Goal: Information Seeking & Learning: Learn about a topic

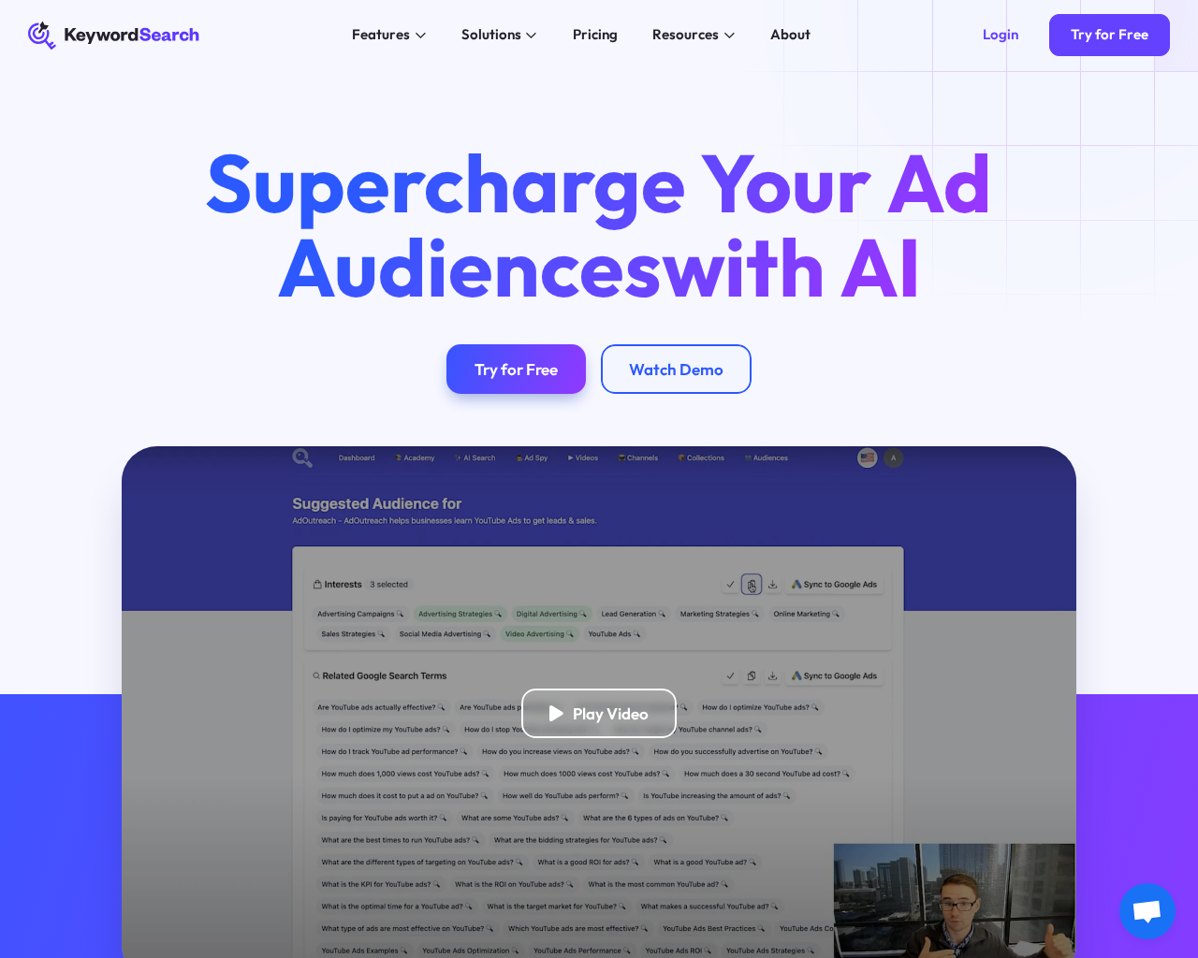
click at [221, 957] on html "KeywordSearch Features AI Audience Builder Supercharge your Google and YouTube …" at bounding box center [599, 479] width 1198 height 958
click at [217, 957] on html "KeywordSearch Features AI Audience Builder Supercharge your Google and YouTube …" at bounding box center [599, 479] width 1198 height 958
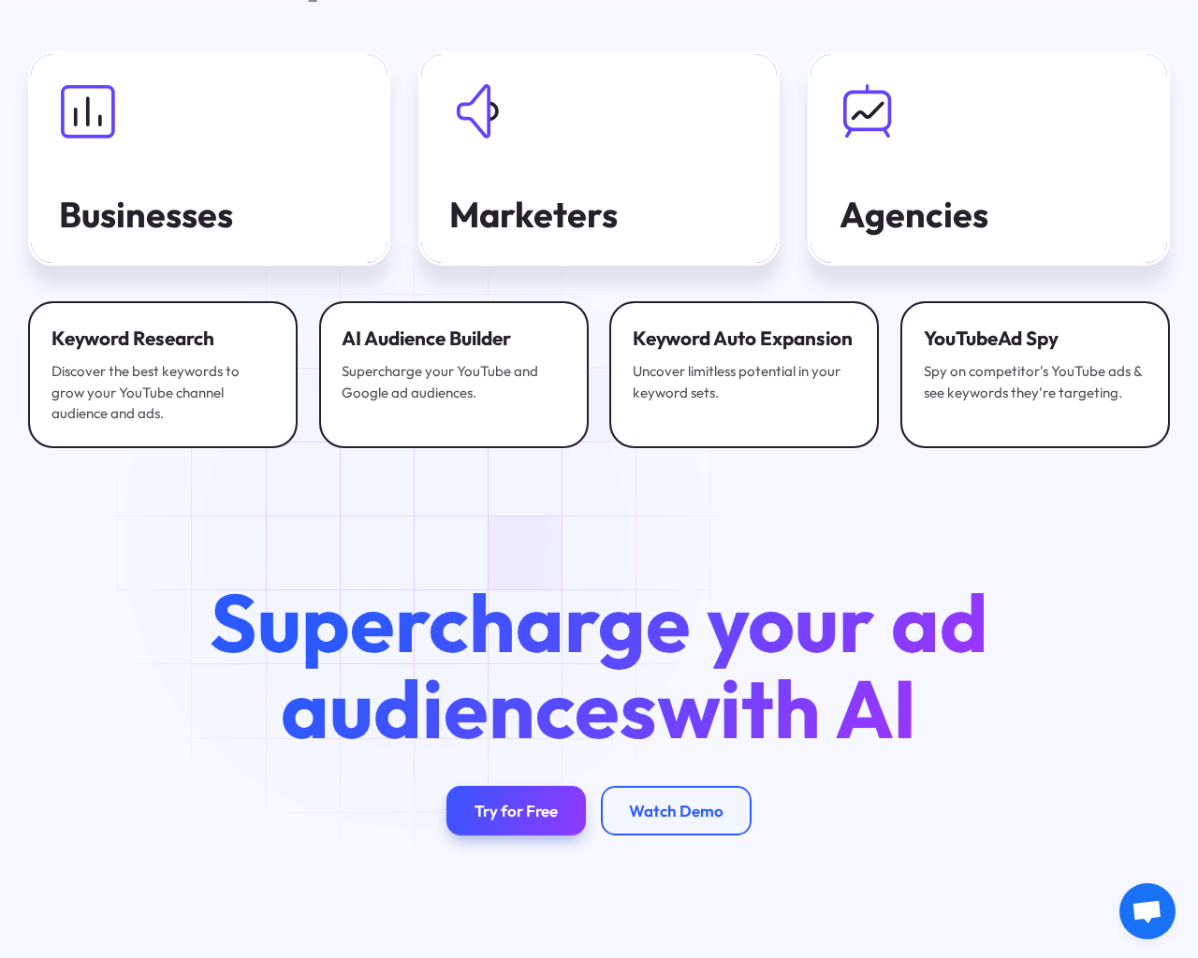
scroll to position [5974, 0]
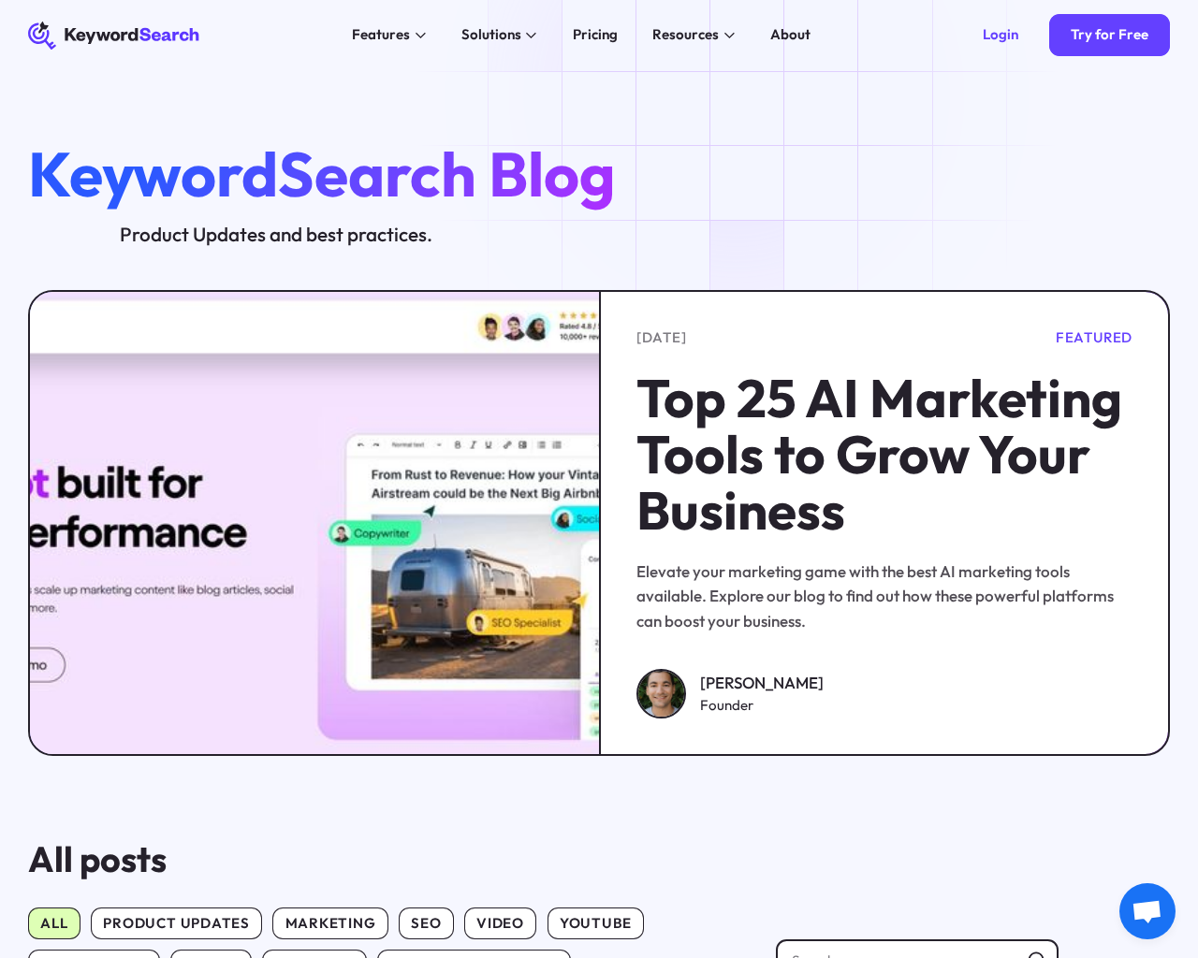
click at [1197, 957] on html "KeywordSearch Features AI Audience Builder Supercharge your Google and YouTube …" at bounding box center [599, 479] width 1198 height 958
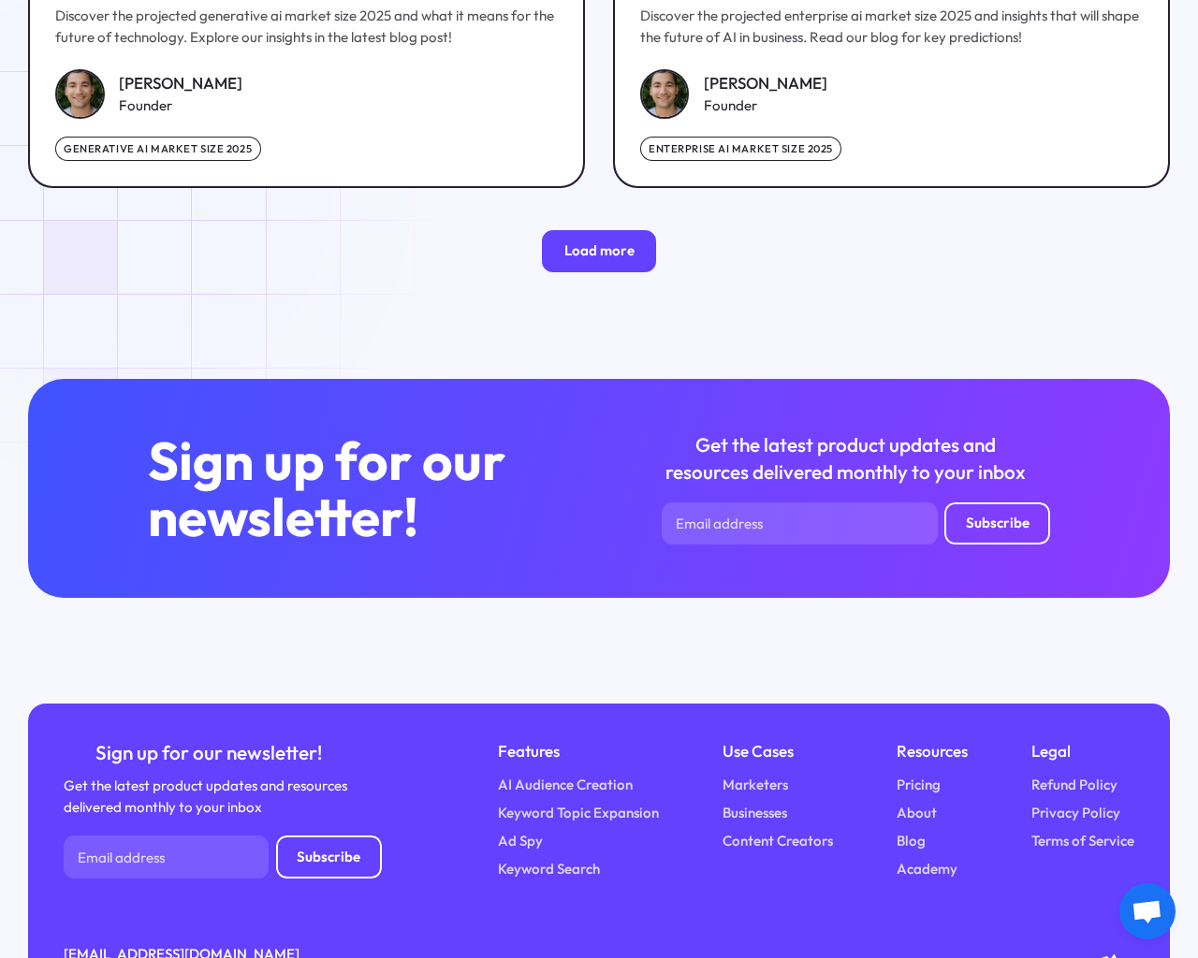
scroll to position [2875, 0]
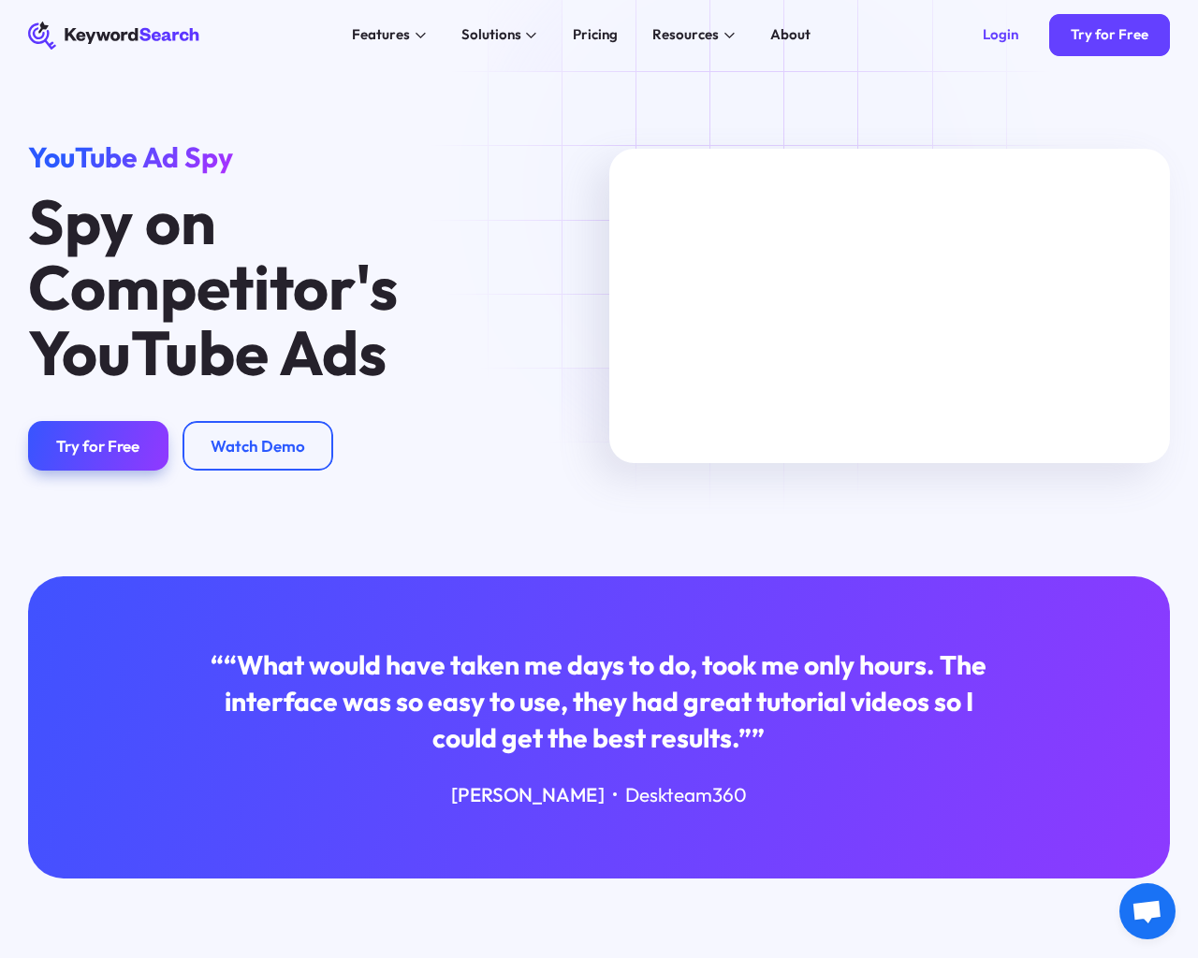
click at [127, 957] on html "KeywordSearch Features AI Audience Builder Supercharge your Google and YouTube …" at bounding box center [599, 479] width 1198 height 958
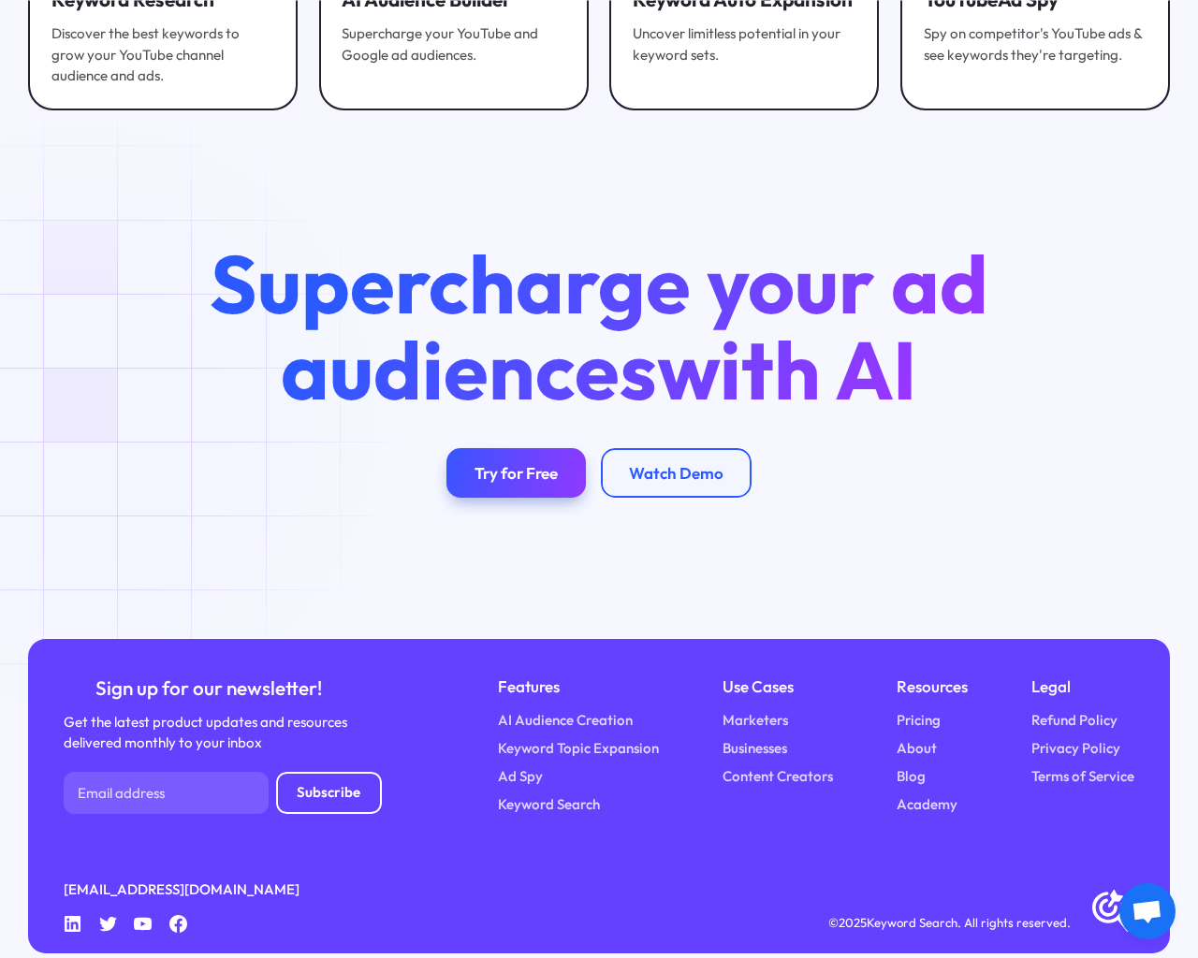
scroll to position [4703, 0]
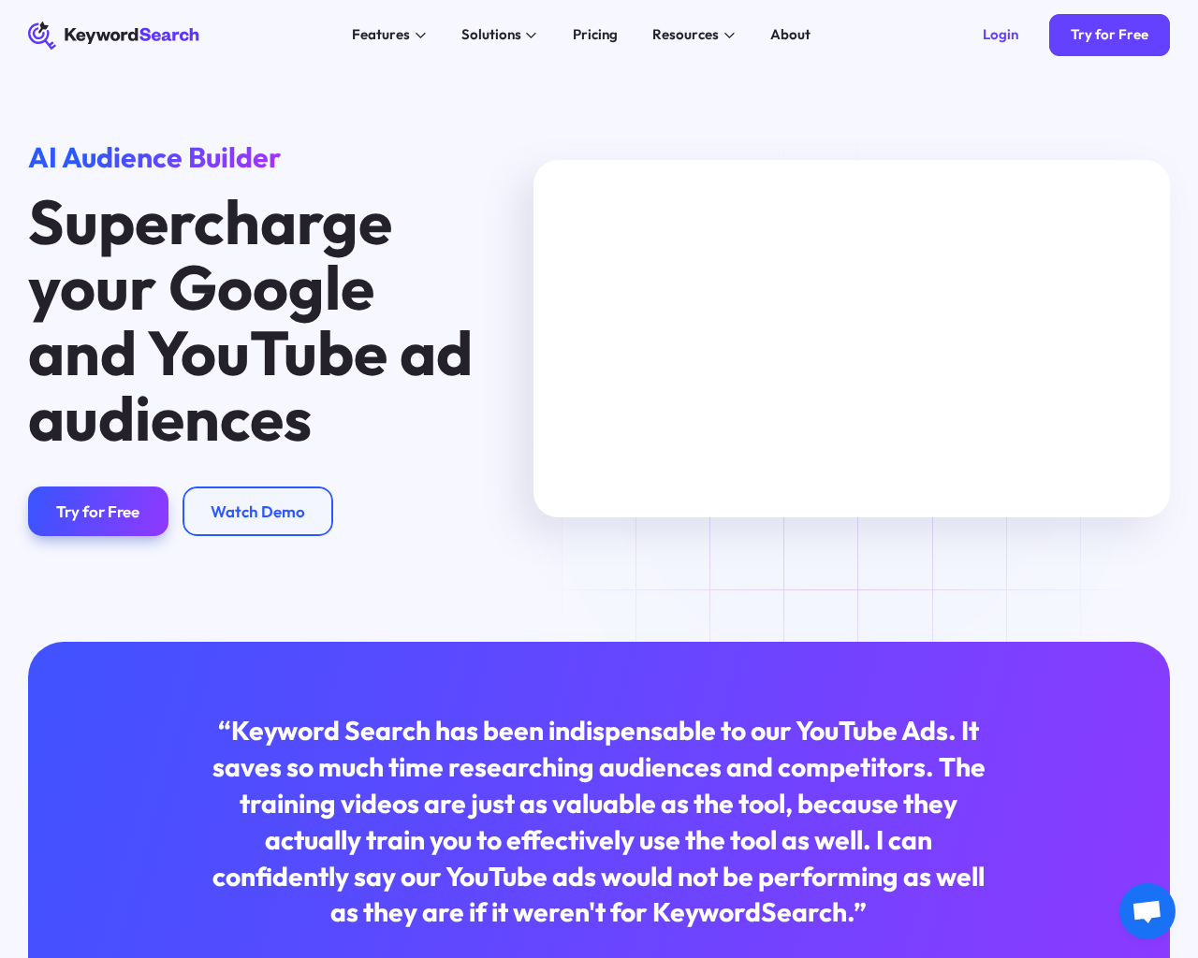
click at [209, 957] on html "KeywordSearch Features AI Audience Builder Supercharge your Google and YouTube …" at bounding box center [599, 479] width 1198 height 958
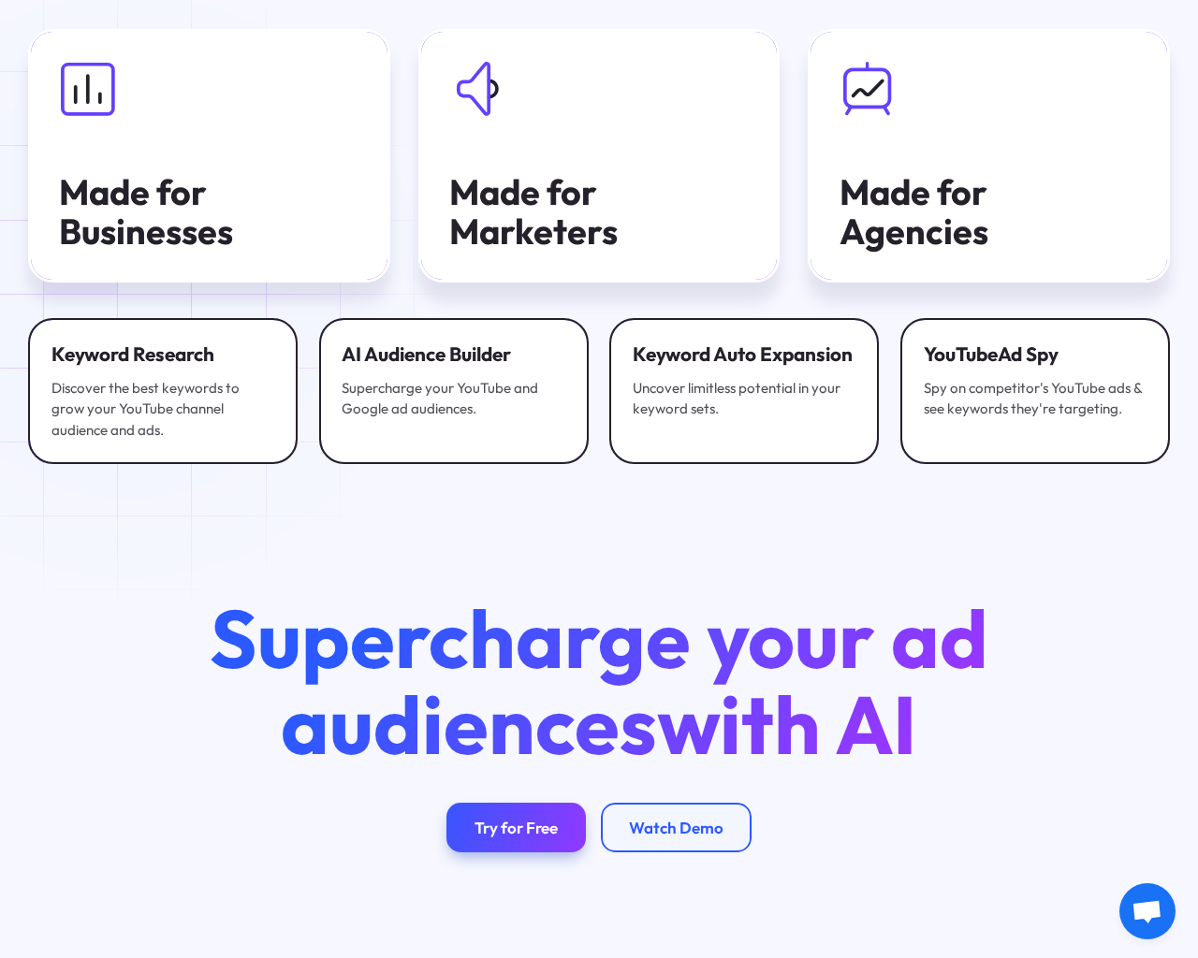
scroll to position [5525, 0]
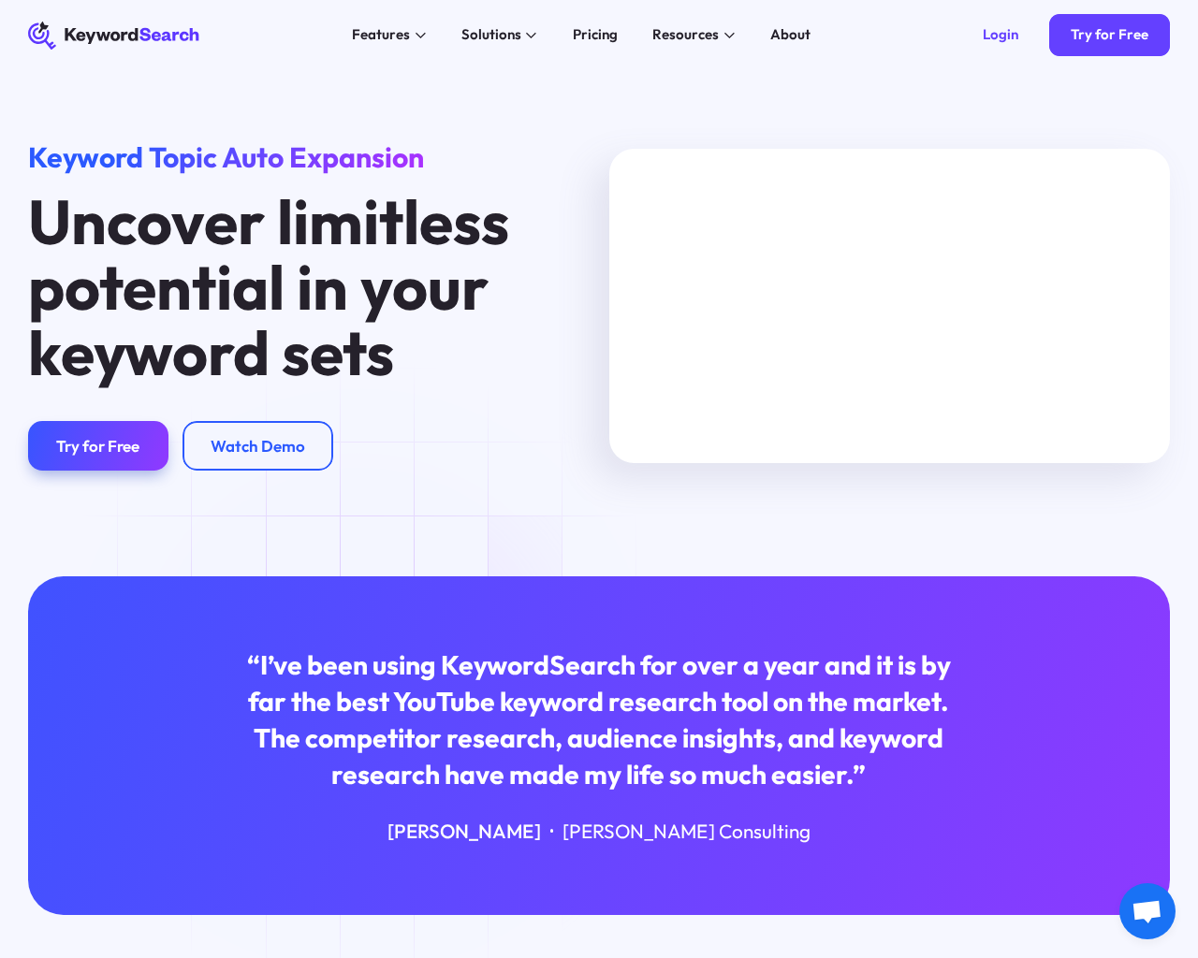
click at [231, 957] on html "KeywordSearch Features AI Audience Builder Supercharge your Google and YouTube …" at bounding box center [599, 479] width 1198 height 958
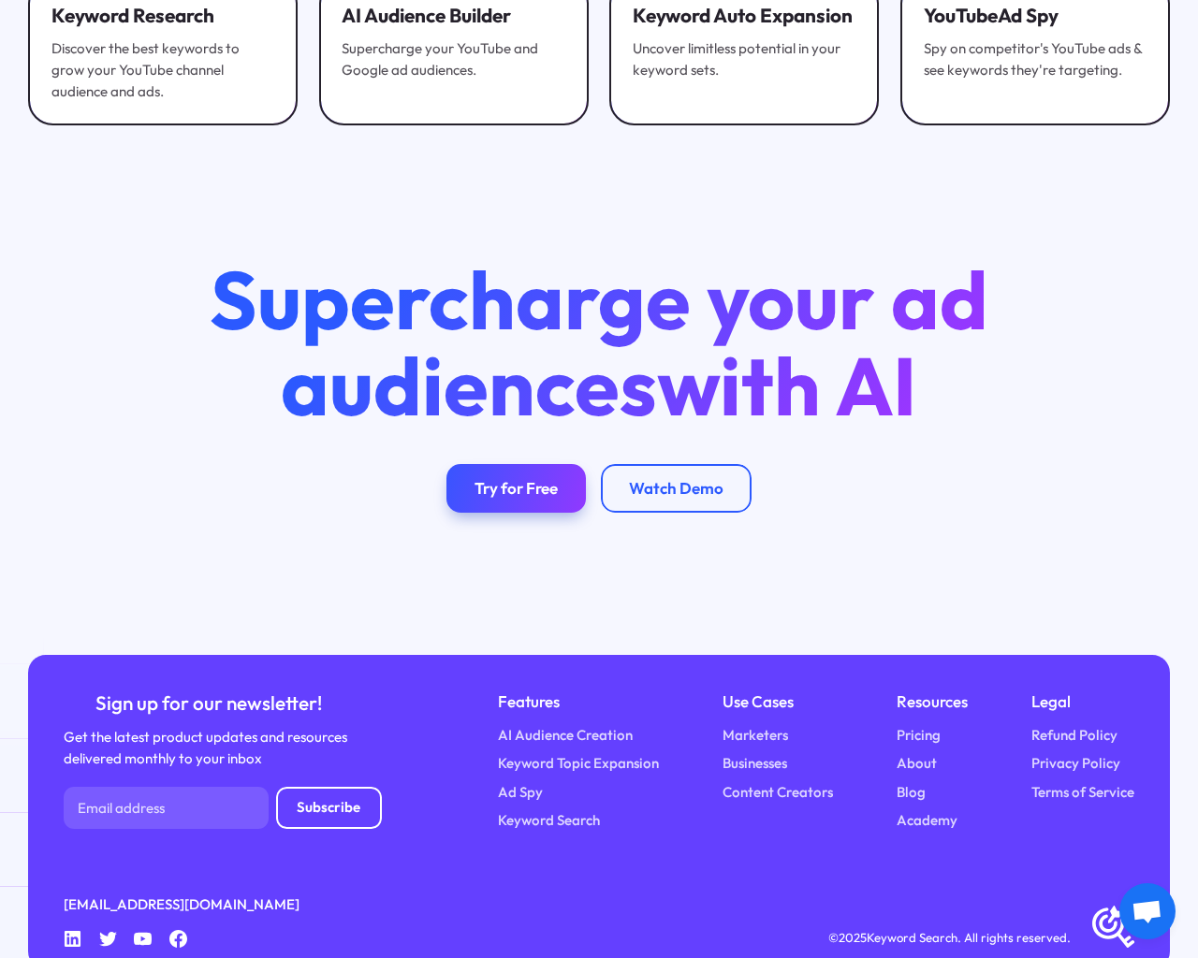
scroll to position [3782, 0]
